Goal: Task Accomplishment & Management: Manage account settings

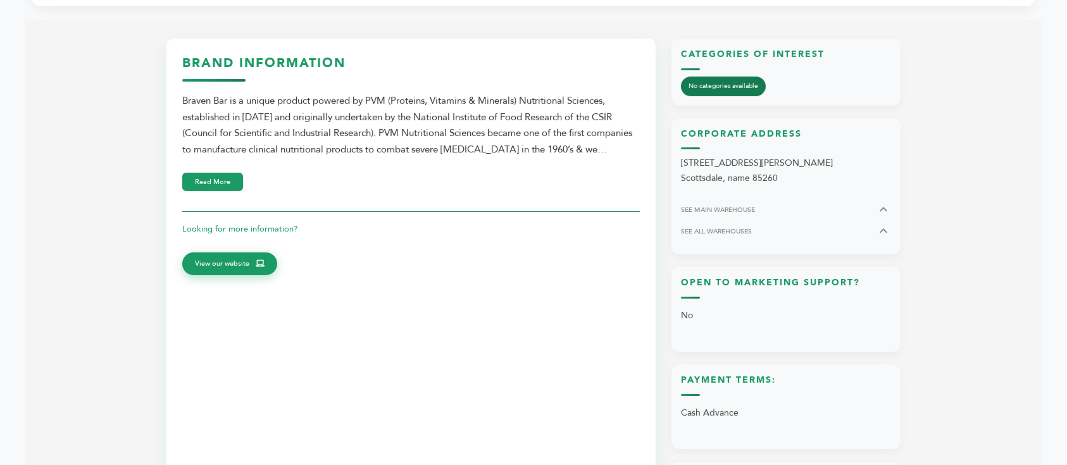
scroll to position [283, 0]
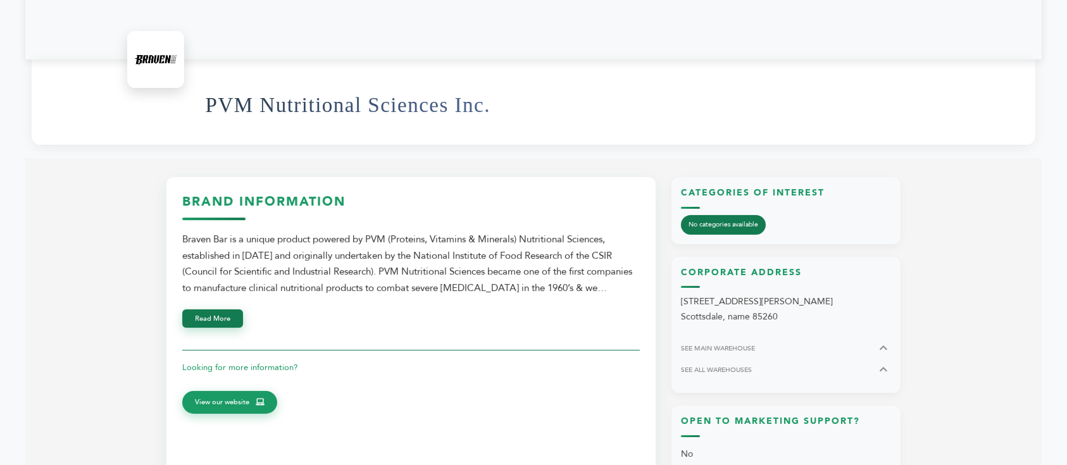
click at [214, 309] on button "Read More" at bounding box center [212, 318] width 61 height 18
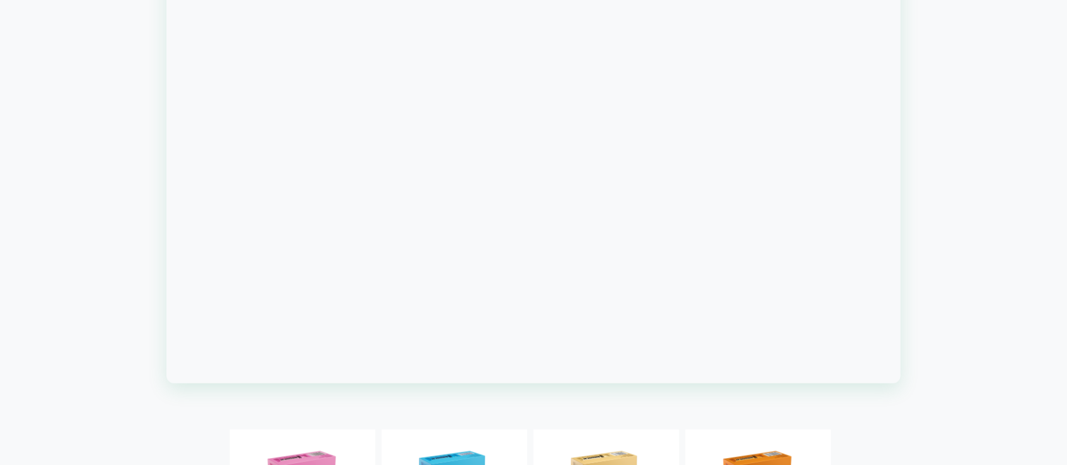
scroll to position [1380, 0]
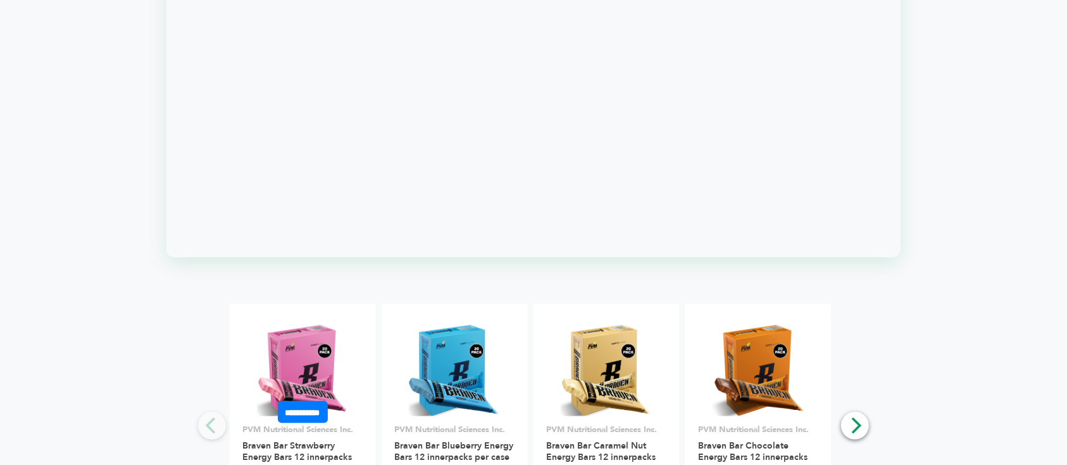
click at [344, 325] on img at bounding box center [303, 371] width 92 height 92
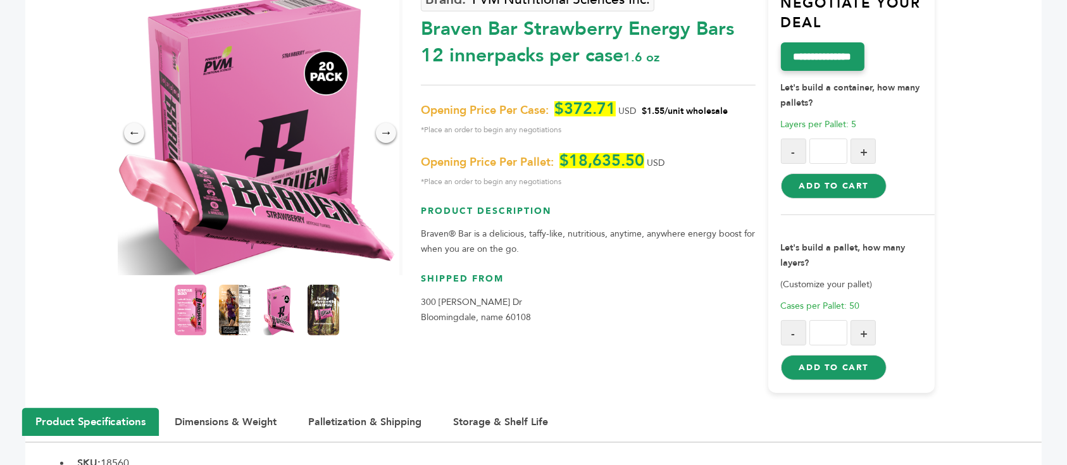
scroll to position [168, 0]
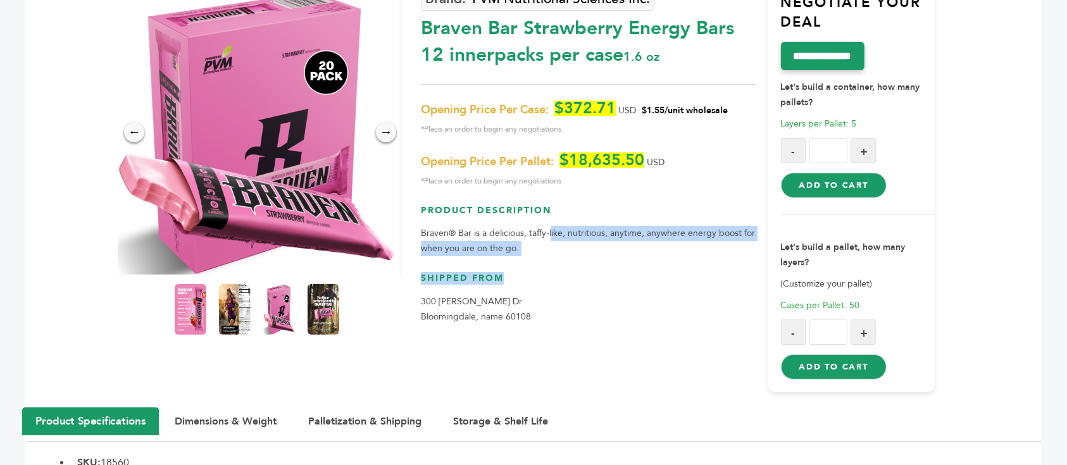
drag, startPoint x: 551, startPoint y: 200, endPoint x: 663, endPoint y: 228, distance: 115.6
click at [663, 228] on div "PVM Nutritional Sciences Inc. Braven Bar Strawberry Energy Bars 12 innerpacks p…" at bounding box center [588, 186] width 334 height 412
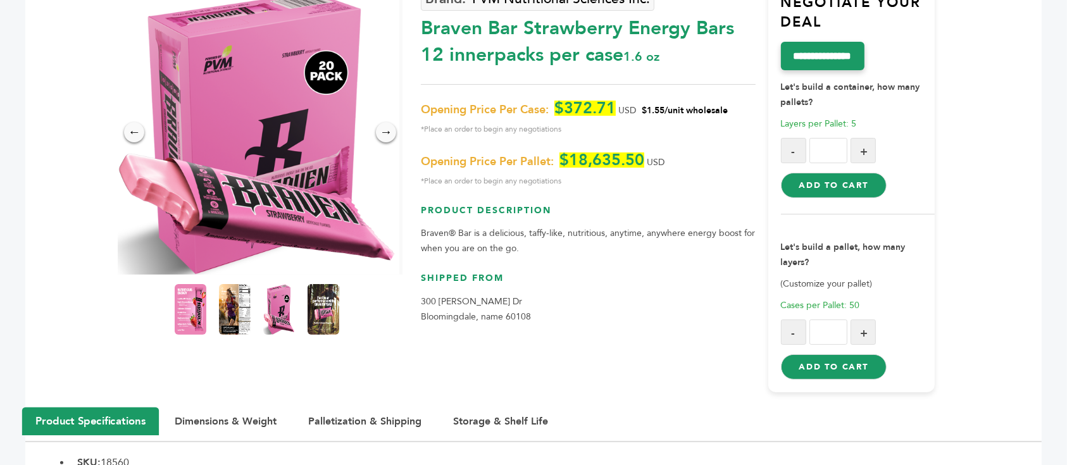
scroll to position [0, 0]
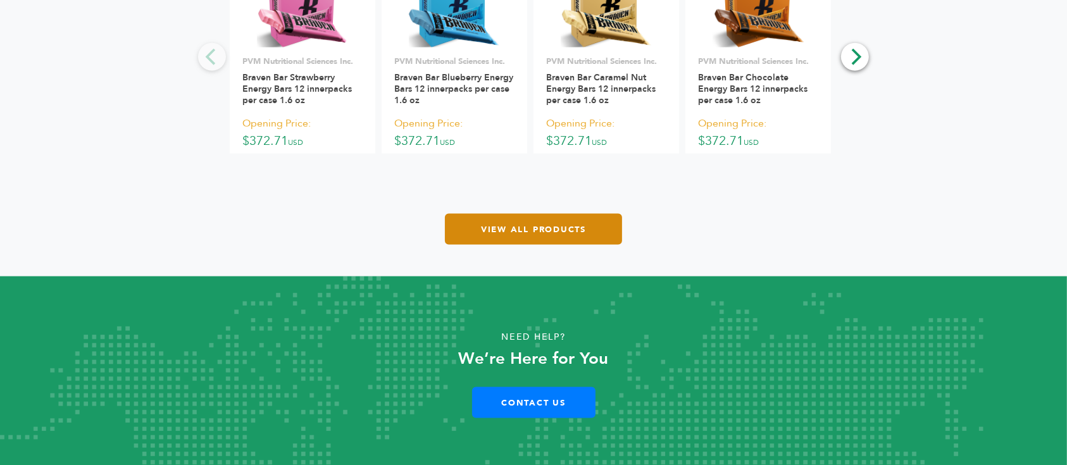
scroll to position [1633, 0]
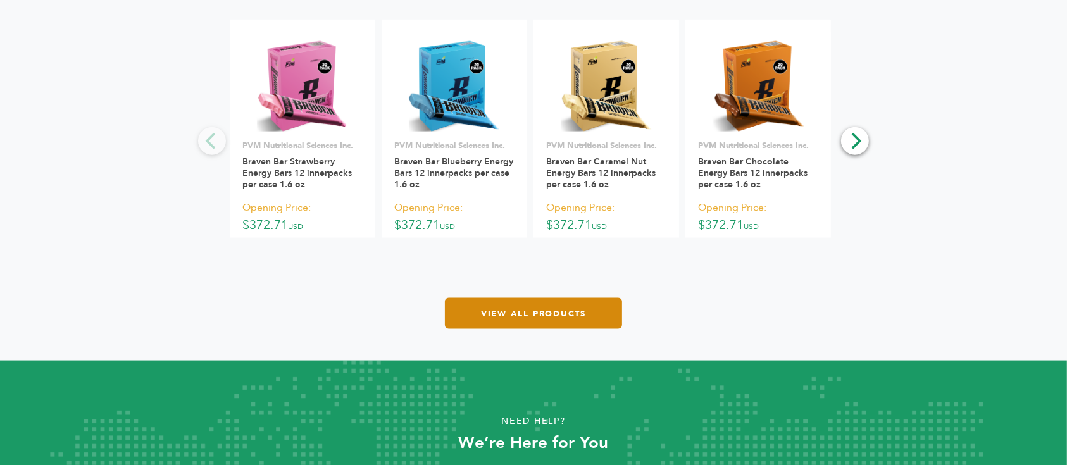
click at [561, 306] on link "View All Products" at bounding box center [533, 313] width 177 height 31
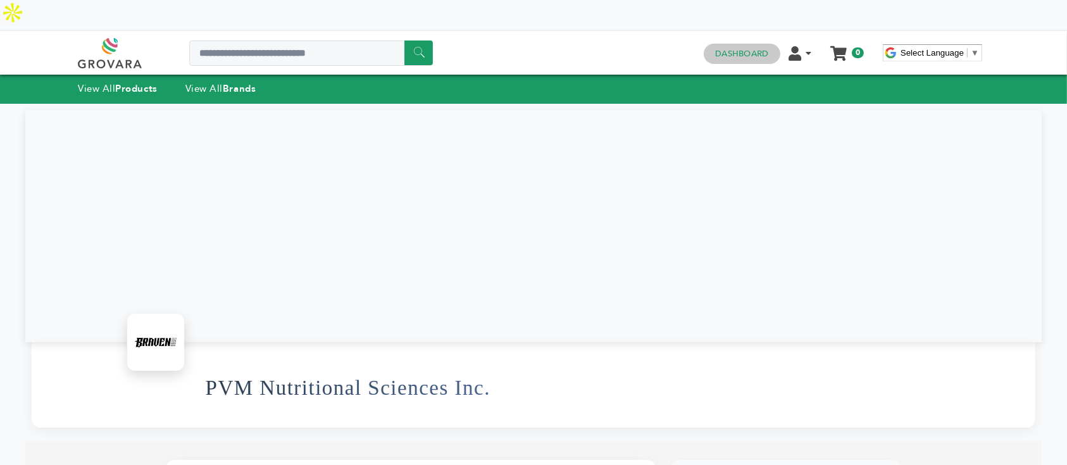
click at [757, 48] on link "Dashboard" at bounding box center [741, 53] width 53 height 11
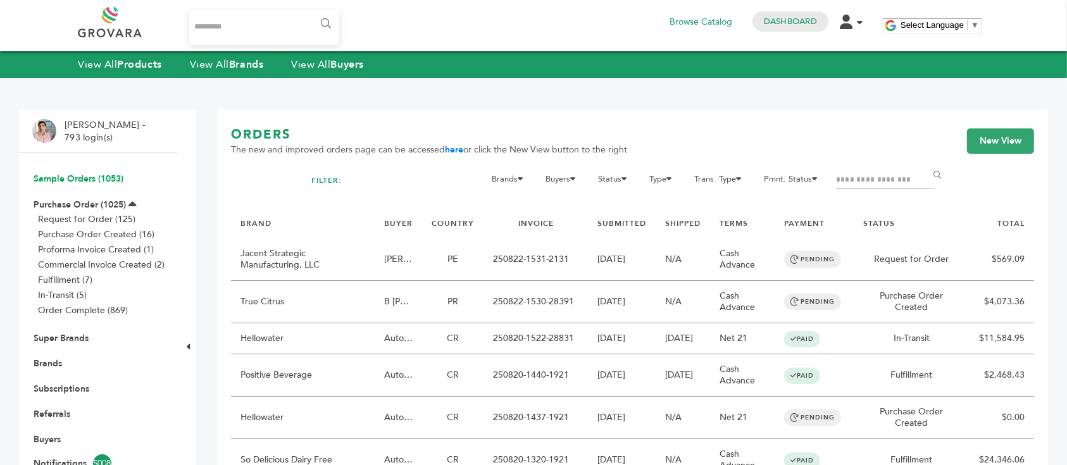
click at [77, 175] on link "Sample Orders (1053)" at bounding box center [79, 179] width 90 height 12
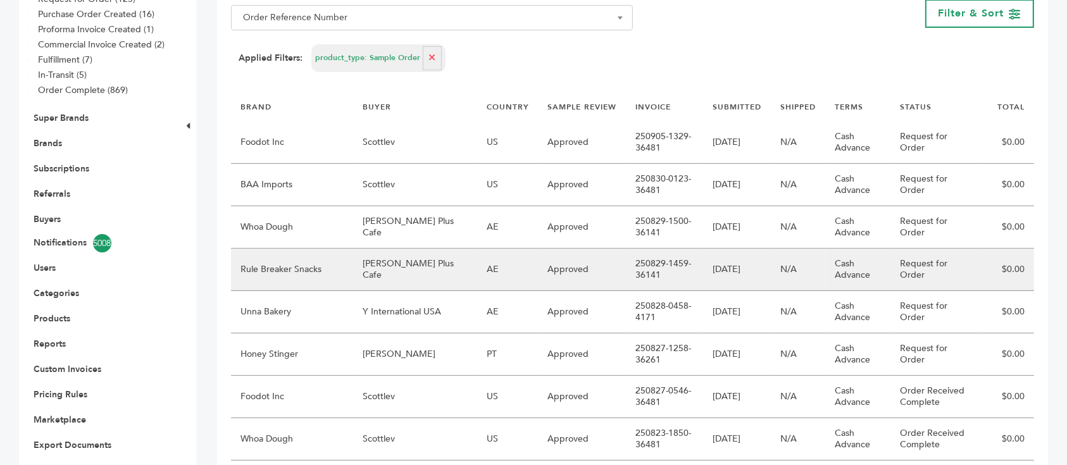
scroll to position [253, 0]
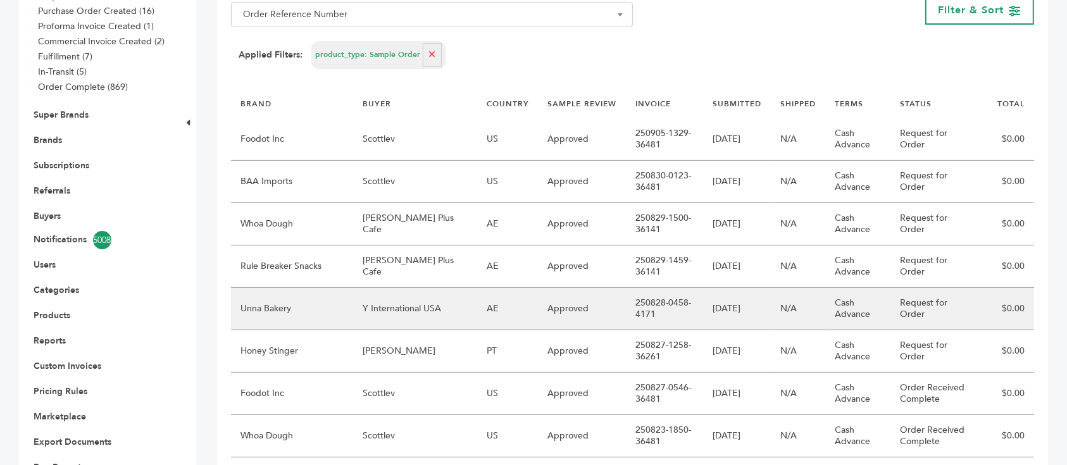
click at [400, 288] on td "Y International USA" at bounding box center [414, 309] width 123 height 42
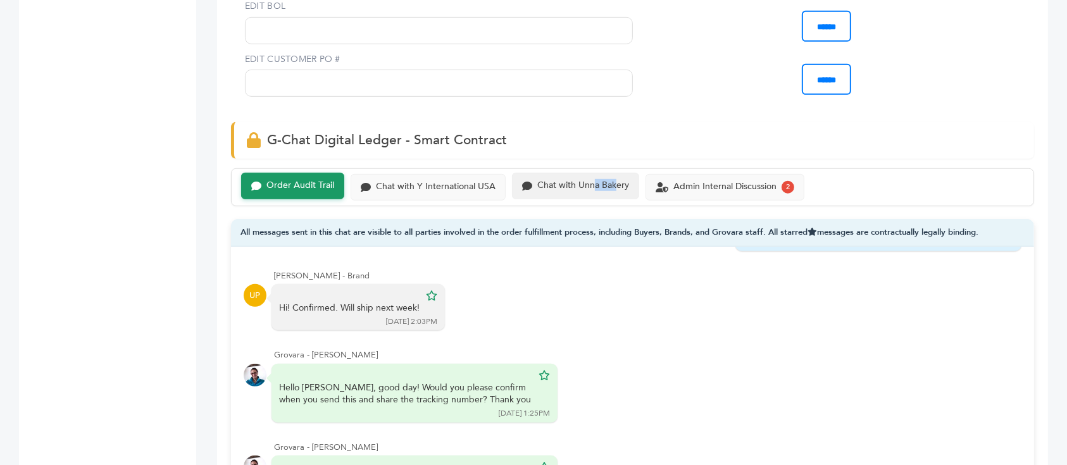
click at [593, 185] on div "Chat with Unna Bakery" at bounding box center [583, 185] width 92 height 11
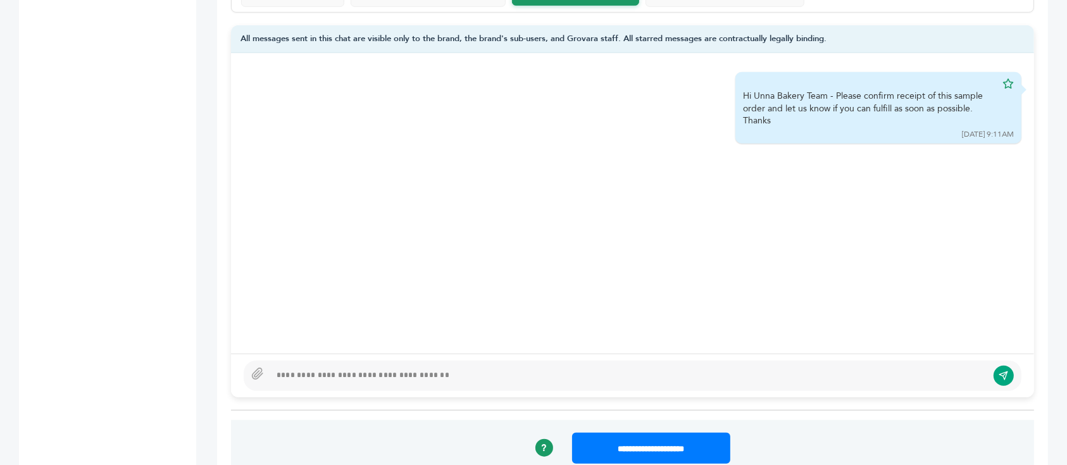
scroll to position [759, 0]
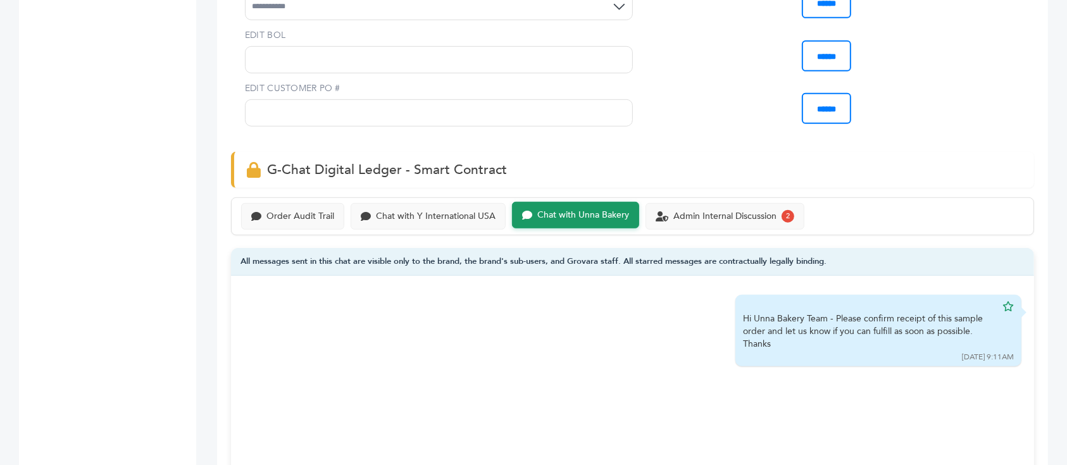
click at [301, 200] on div "Order Audit Trail Chat with Y International USA Chat with Unna Bakery Admin Int…" at bounding box center [632, 216] width 803 height 38
click at [303, 210] on div "Order Audit Trail" at bounding box center [300, 215] width 68 height 11
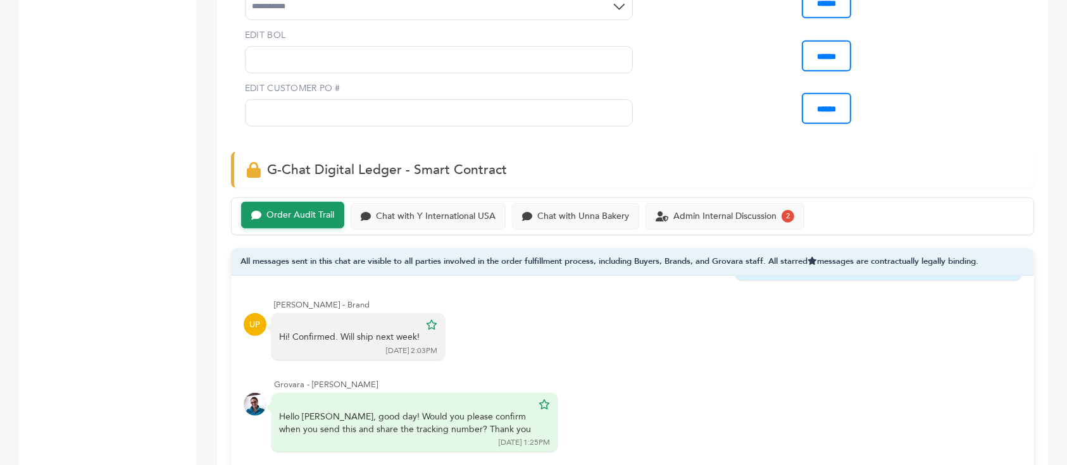
scroll to position [928, 0]
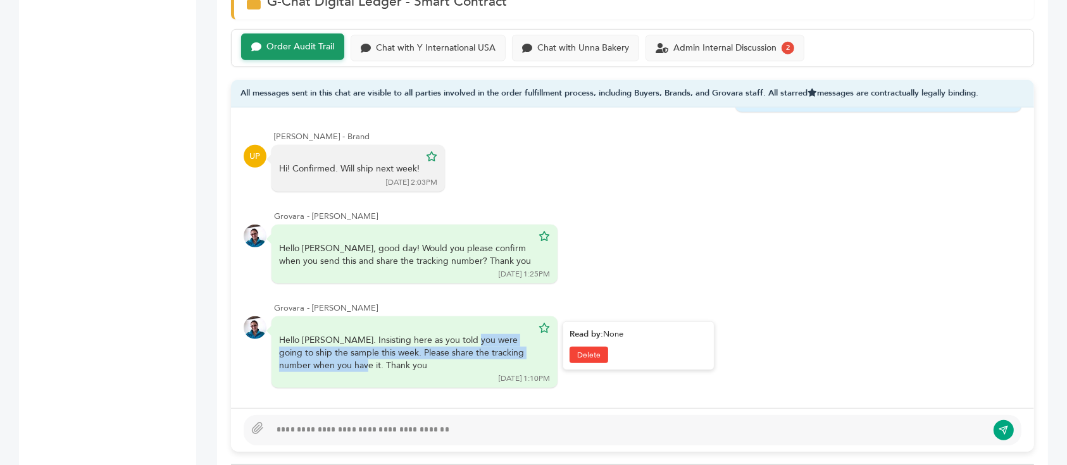
drag, startPoint x: 359, startPoint y: 301, endPoint x: 478, endPoint y: 318, distance: 119.5
click at [477, 318] on div "Hello Ulrika. Insisting here as you told you were going to ship the sample this…" at bounding box center [414, 352] width 286 height 72
click at [478, 334] on div "Hello Ulrika. Insisting here as you told you were going to ship the sample this…" at bounding box center [405, 352] width 253 height 37
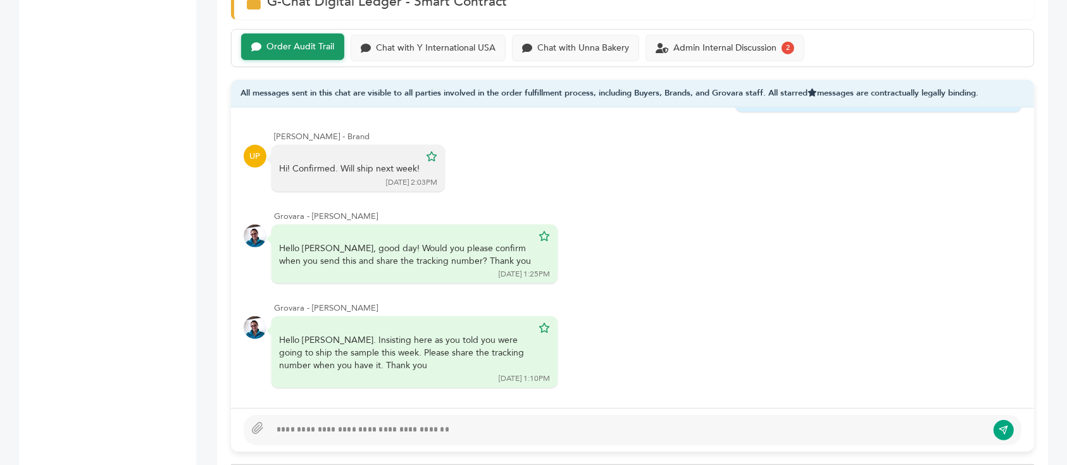
drag, startPoint x: 25, startPoint y: 195, endPoint x: 538, endPoint y: 277, distance: 519.2
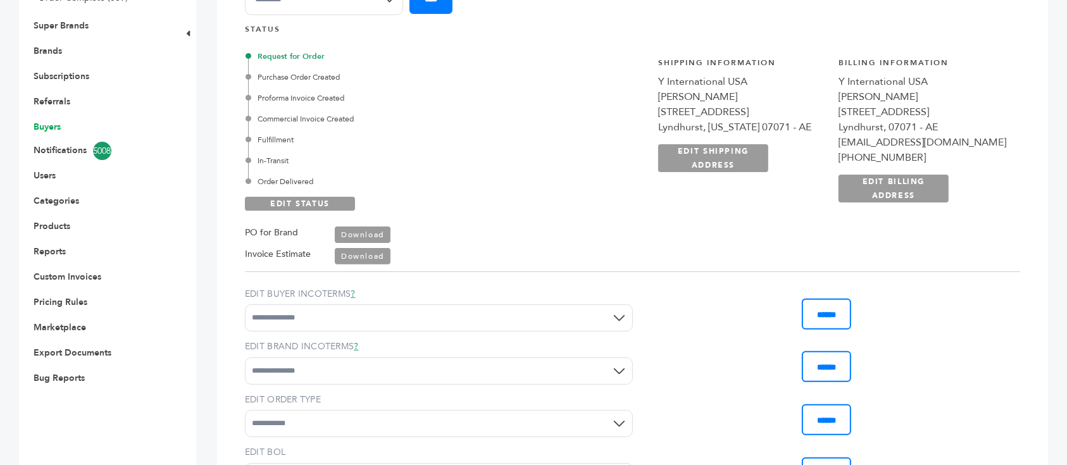
scroll to position [253, 0]
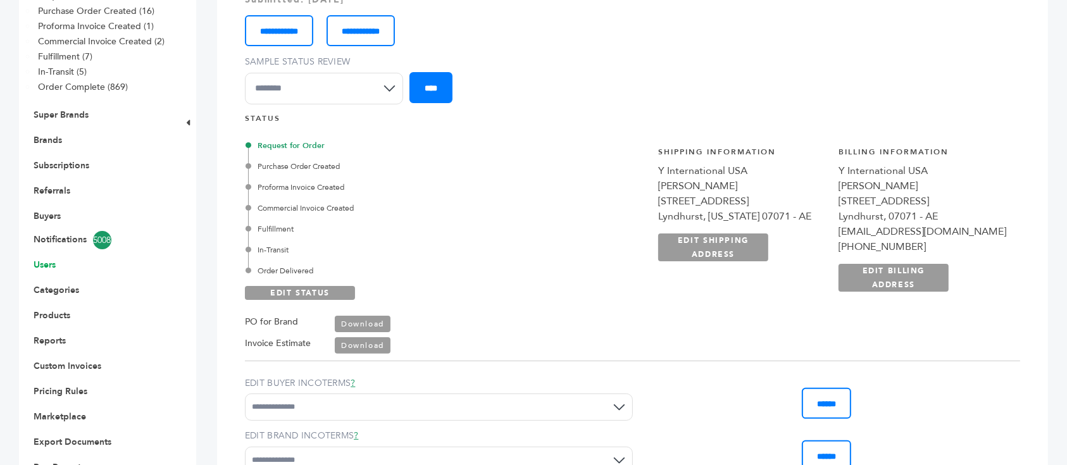
click at [48, 259] on link "Users" at bounding box center [45, 265] width 22 height 12
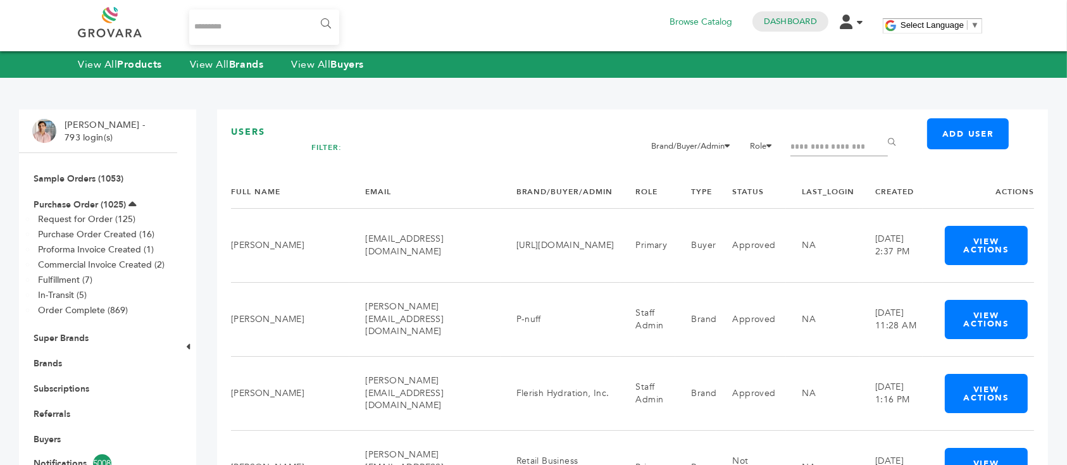
click at [848, 158] on div at bounding box center [838, 153] width 97 height 28
click at [855, 142] on input "Filter by keywords" at bounding box center [838, 148] width 97 height 18
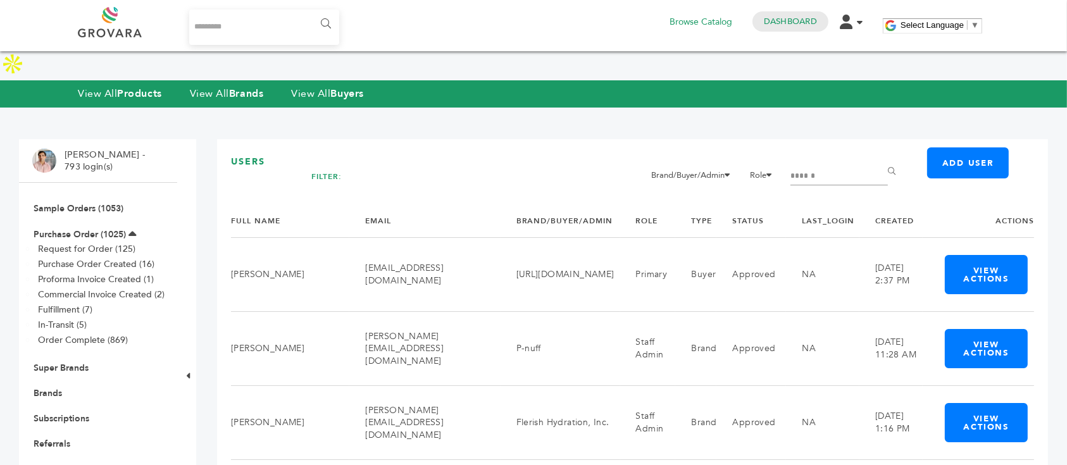
type input "******"
click at [880, 159] on input "******" at bounding box center [894, 171] width 28 height 25
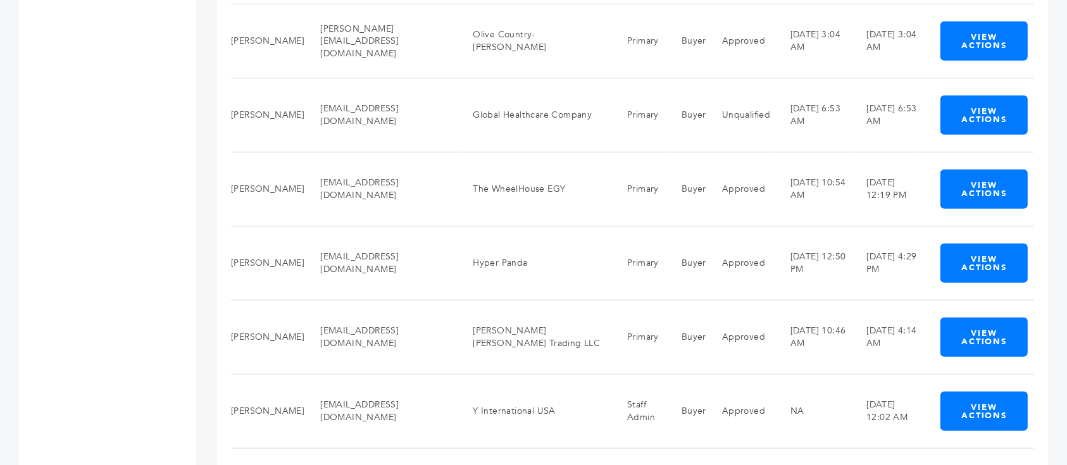
scroll to position [852, 0]
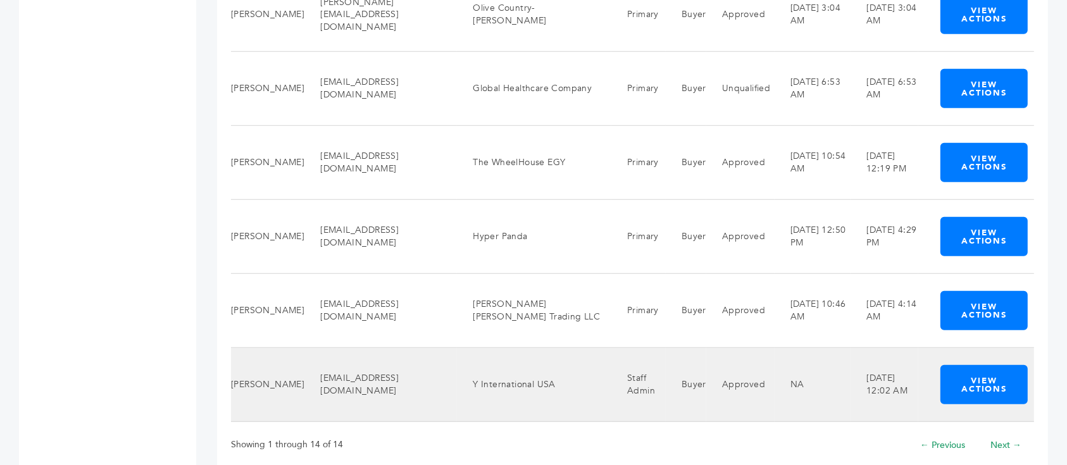
click at [504, 363] on td "Y International USA" at bounding box center [534, 385] width 154 height 74
click at [505, 348] on td "Y International USA" at bounding box center [534, 385] width 154 height 74
click at [439, 348] on td "hassanp@yinternational.us.com" at bounding box center [380, 385] width 153 height 74
click at [980, 365] on button "View Actions" at bounding box center [983, 384] width 87 height 39
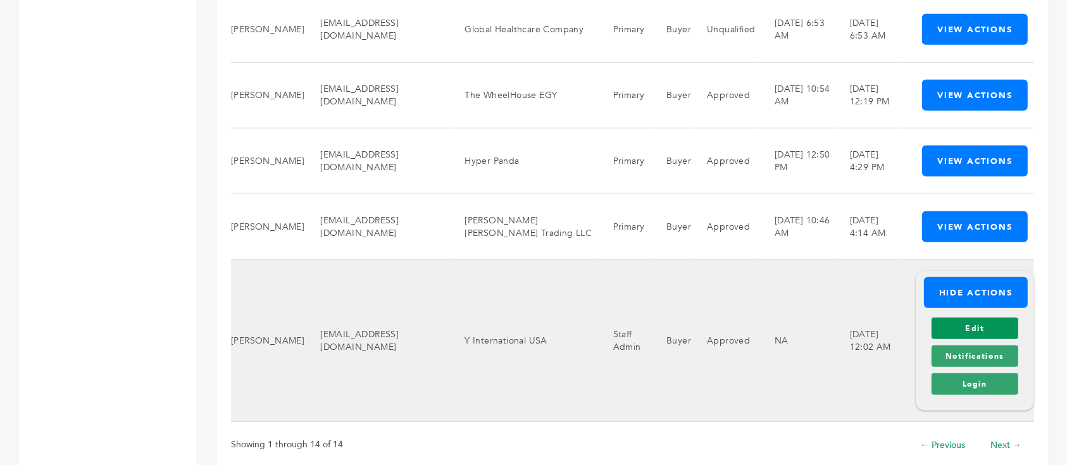
click at [985, 318] on link "Edit" at bounding box center [975, 329] width 87 height 22
